Goal: Information Seeking & Learning: Learn about a topic

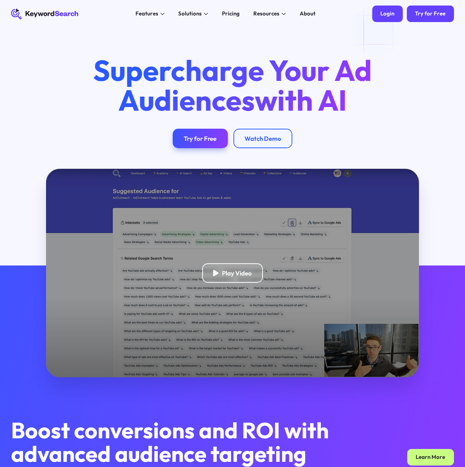
click at [395, 9] on link "Login" at bounding box center [387, 14] width 31 height 17
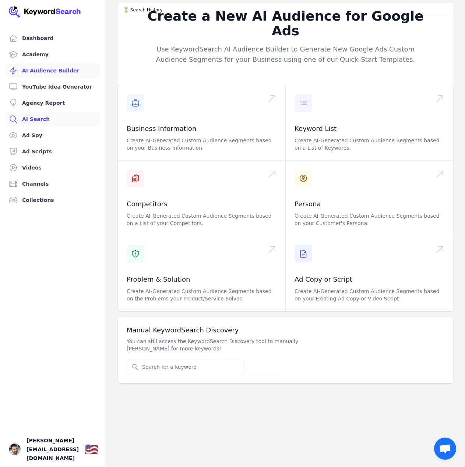
click at [44, 119] on link "AI Search" at bounding box center [53, 119] width 94 height 15
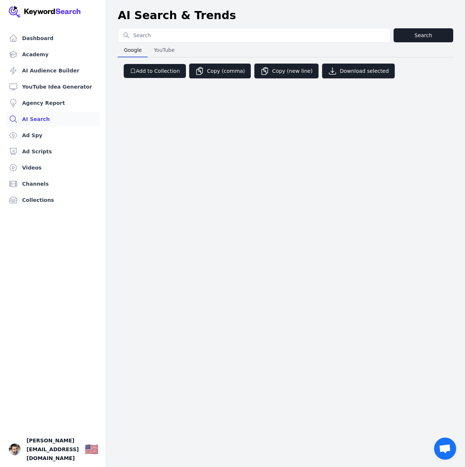
click at [166, 37] on input "Search for YouTube Keywords" at bounding box center [254, 35] width 272 height 14
type input "n"
type input "branding"
select select "50"
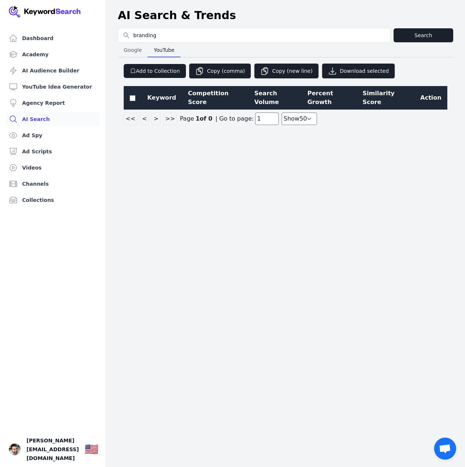
click at [176, 56] on button "YouTube YouTube" at bounding box center [163, 50] width 33 height 15
click at [137, 55] on span "Google" at bounding box center [133, 50] width 24 height 10
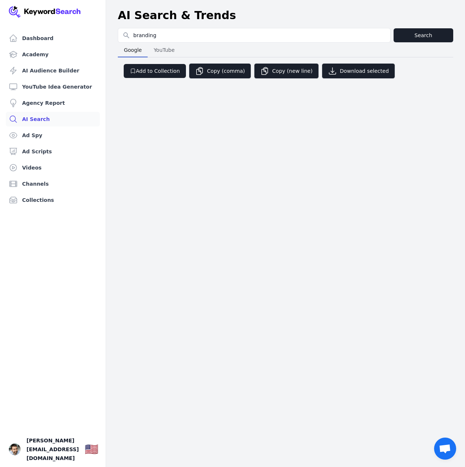
click at [137, 51] on span "Google" at bounding box center [133, 50] width 24 height 10
click at [420, 39] on button "Search" at bounding box center [423, 35] width 60 height 14
click at [423, 34] on button "Search" at bounding box center [423, 35] width 60 height 14
click at [171, 49] on span "YouTube" at bounding box center [163, 50] width 27 height 10
select select "50"
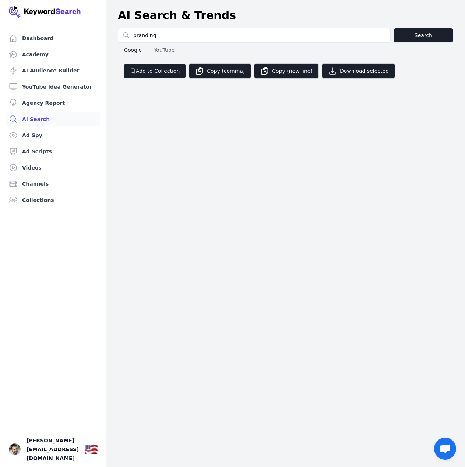
click at [126, 46] on span "Google" at bounding box center [133, 50] width 24 height 10
